Goal: Transaction & Acquisition: Purchase product/service

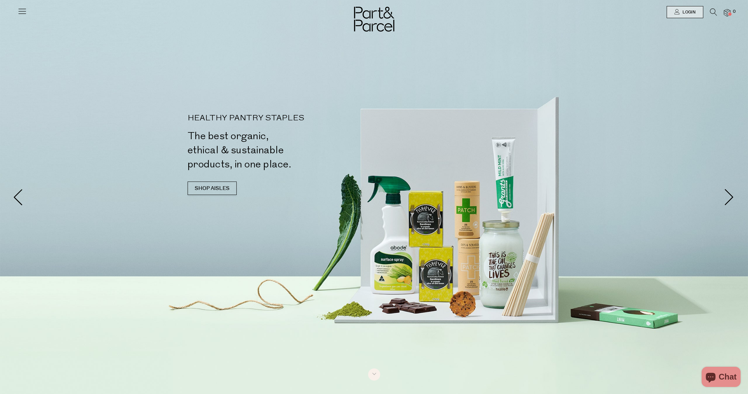
click at [25, 14] on icon at bounding box center [21, 10] width 9 height 9
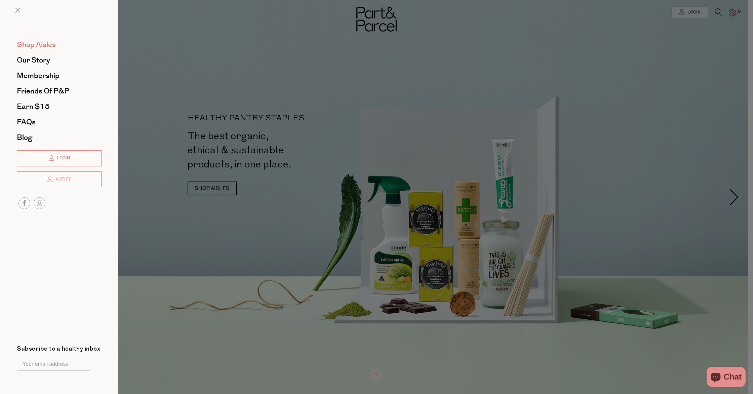
click at [47, 47] on span "Shop Aisles" at bounding box center [36, 44] width 39 height 11
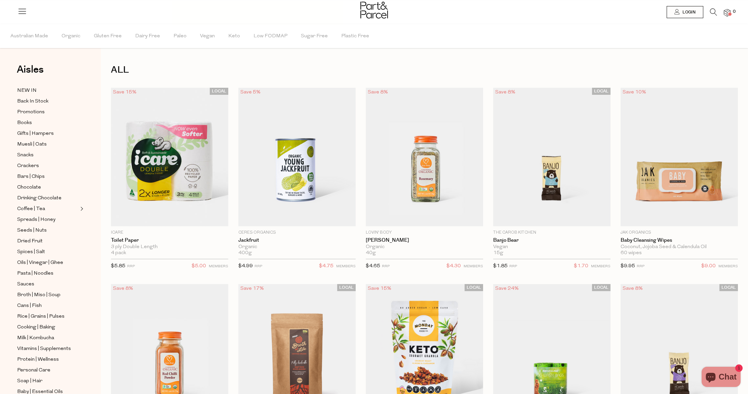
click at [713, 13] on icon at bounding box center [713, 11] width 7 height 7
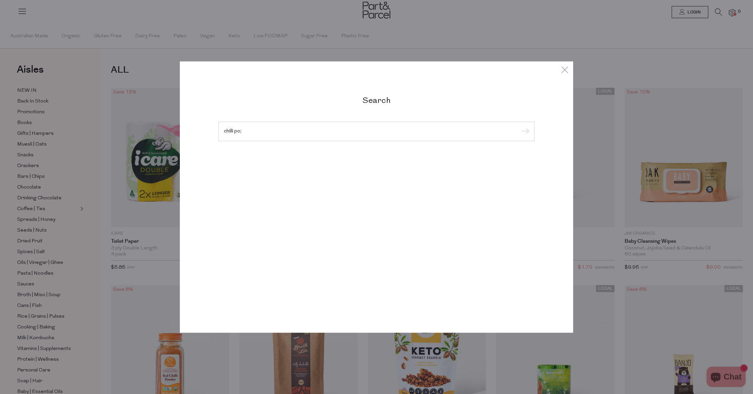
type input "chilli po;"
click at [519, 127] on input "submit" at bounding box center [524, 132] width 10 height 10
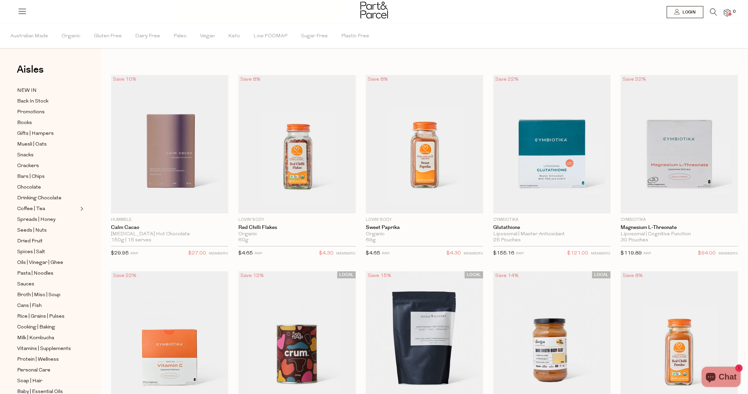
click at [711, 14] on icon at bounding box center [713, 11] width 7 height 7
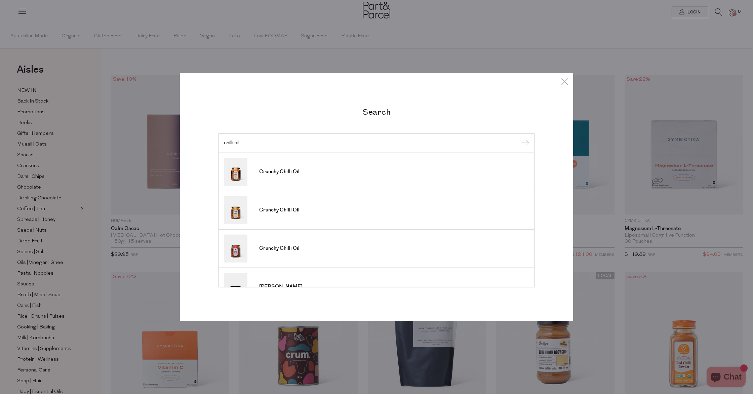
type input "chilli oil"
click at [519, 139] on input "submit" at bounding box center [524, 144] width 10 height 10
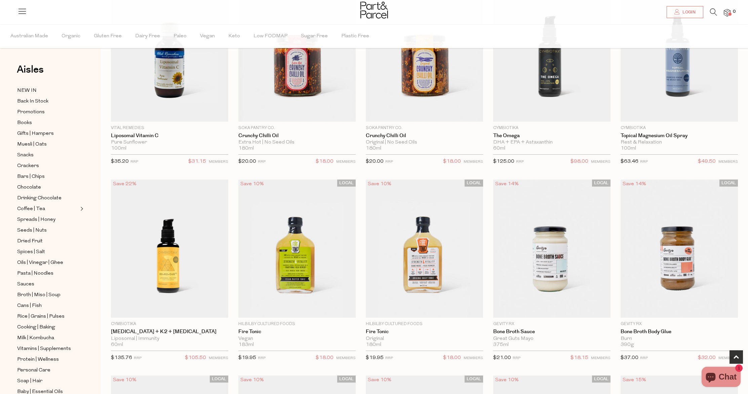
scroll to position [285, 0]
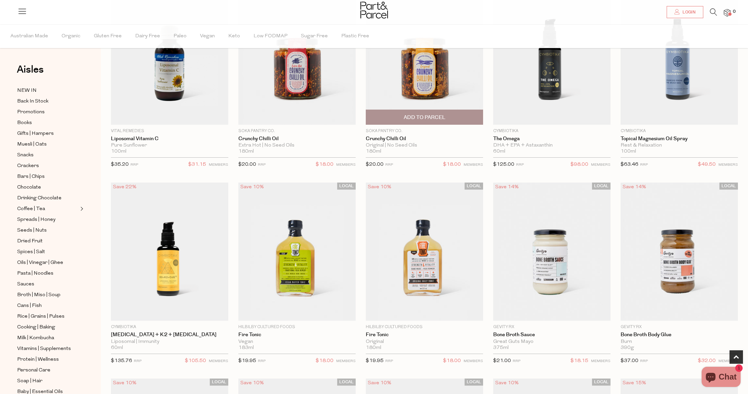
click at [408, 117] on span "Add To Parcel" at bounding box center [425, 117] width 42 height 7
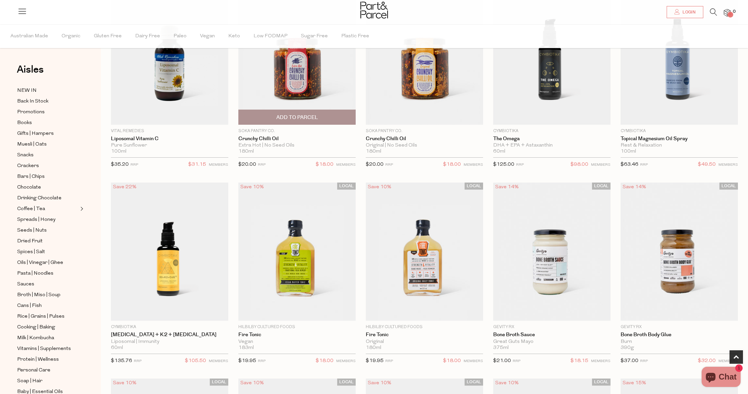
click at [316, 117] on span "Add To Parcel" at bounding box center [297, 117] width 42 height 7
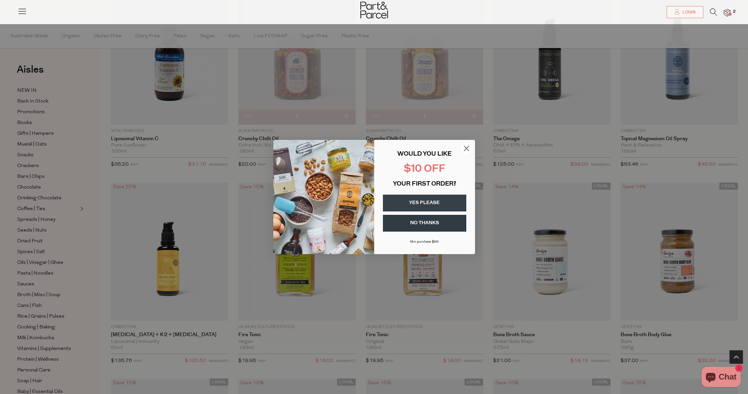
click at [467, 146] on circle "Close dialog" at bounding box center [466, 148] width 11 height 11
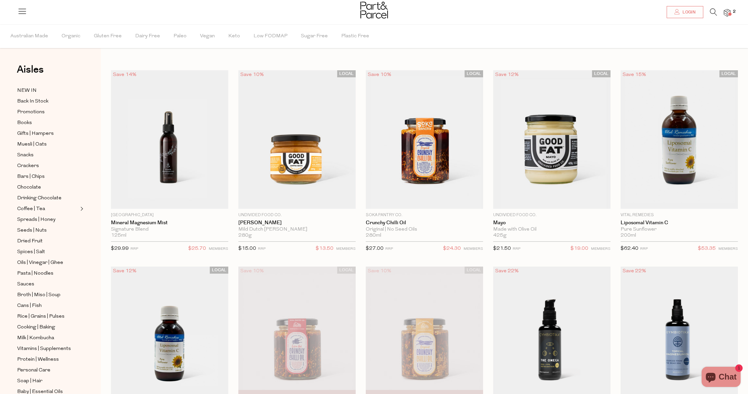
scroll to position [0, 0]
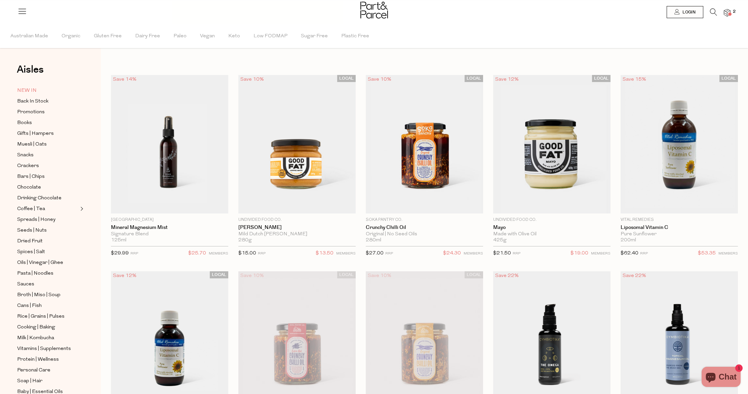
click at [24, 90] on span "NEW IN" at bounding box center [27, 91] width 20 height 8
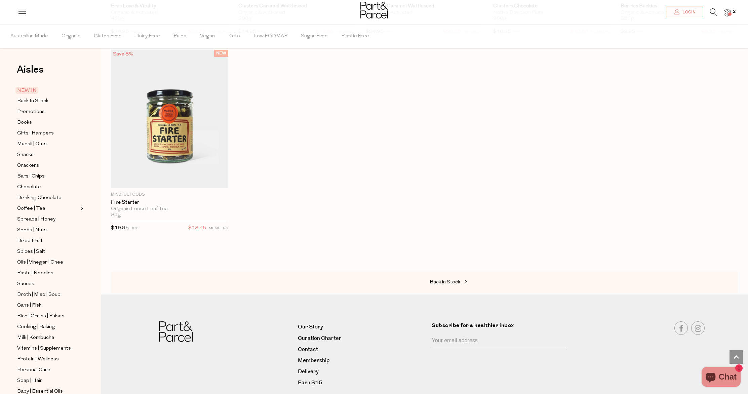
scroll to position [1042, 0]
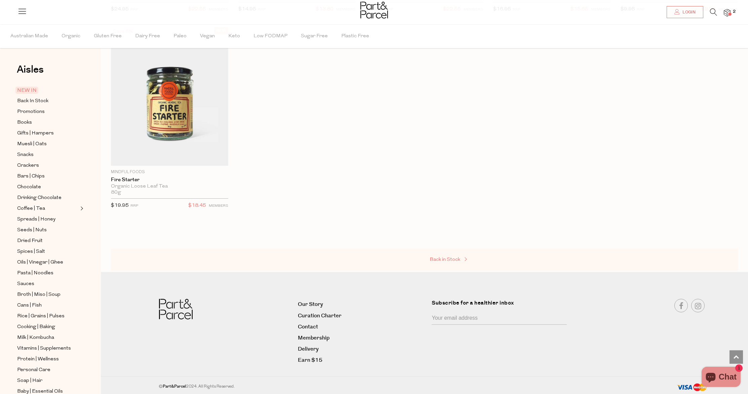
click at [452, 257] on span "Back in Stock" at bounding box center [445, 259] width 31 height 5
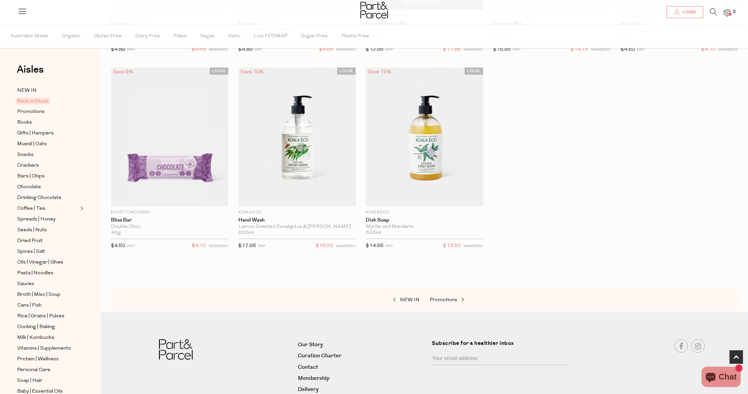
scroll to position [258, 0]
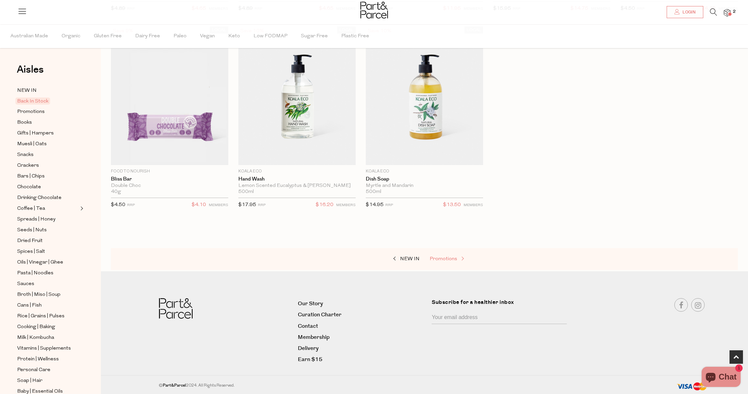
click at [444, 257] on span "Promotions" at bounding box center [444, 259] width 28 height 5
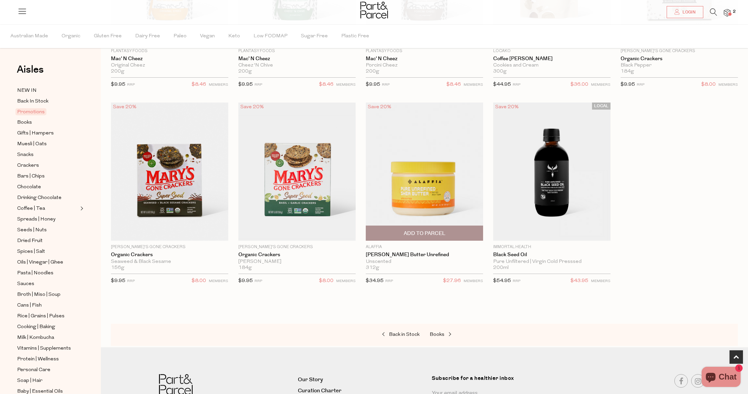
scroll to position [184, 0]
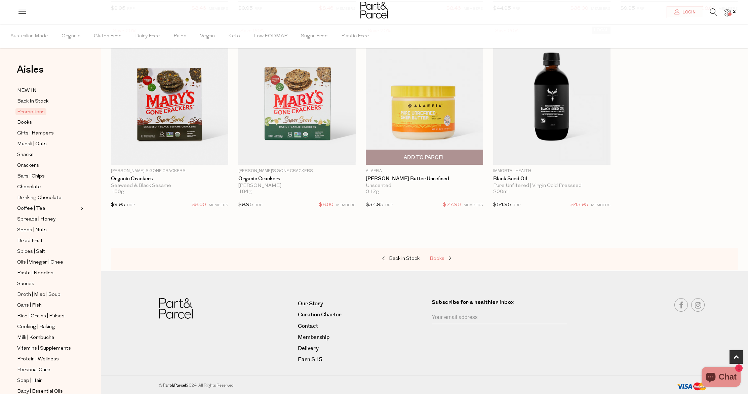
click at [443, 255] on link "Books" at bounding box center [463, 259] width 67 height 9
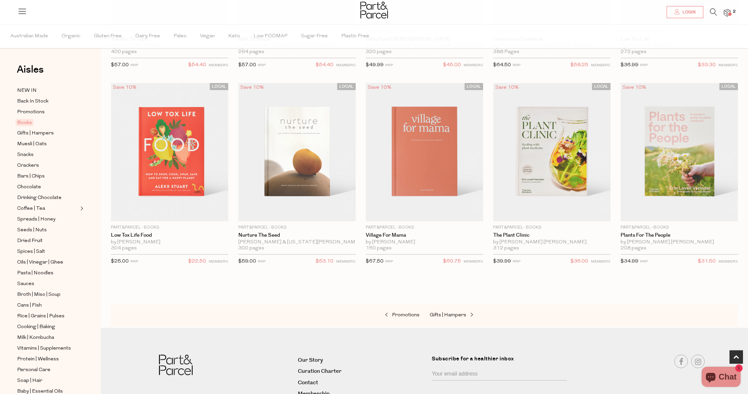
scroll to position [258, 0]
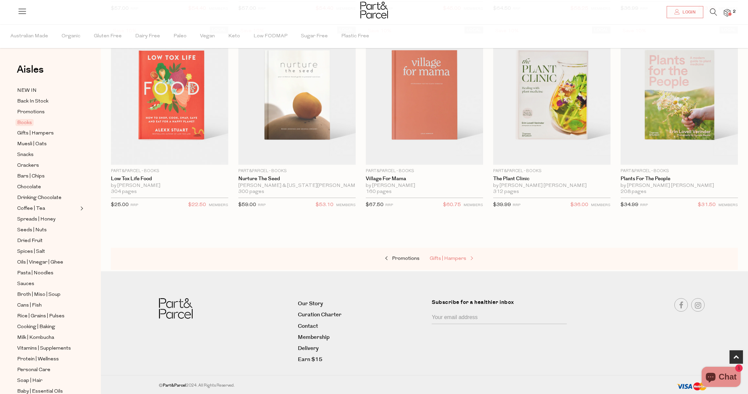
click at [452, 259] on span "Gifts | Hampers" at bounding box center [448, 258] width 37 height 5
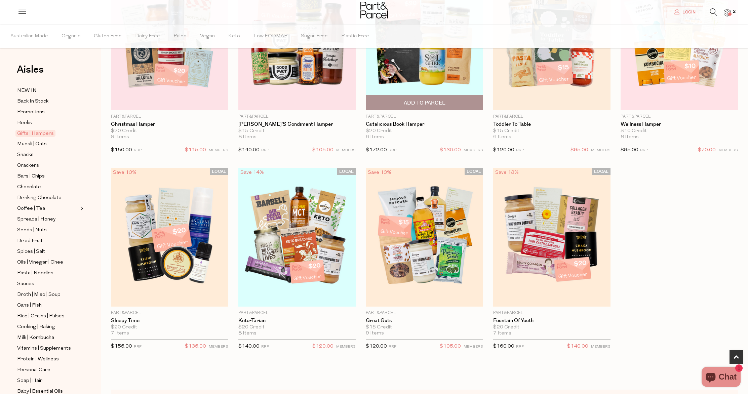
scroll to position [117, 0]
